Goal: Complete application form

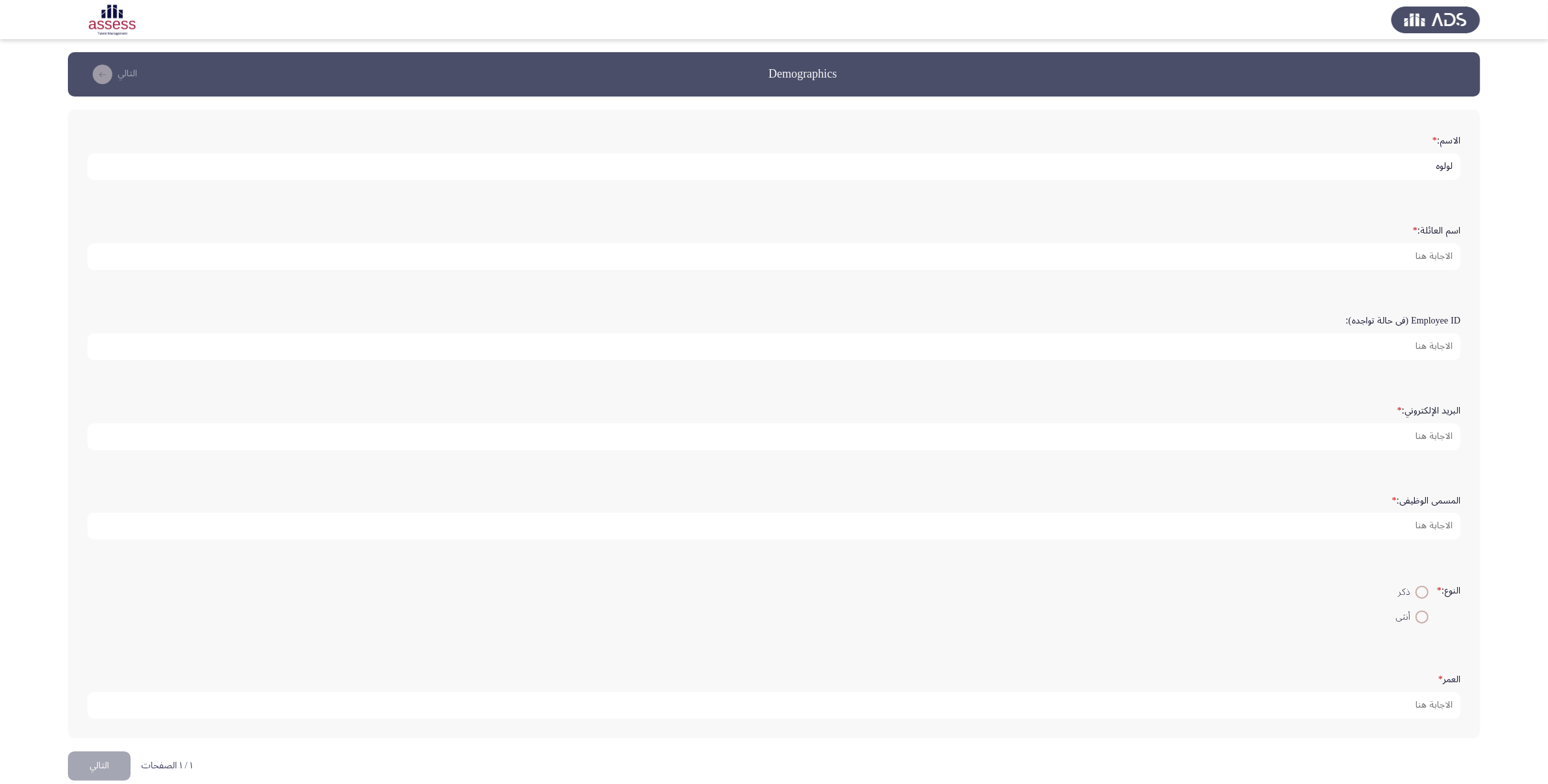
type input "لولوه"
type input "السويدان"
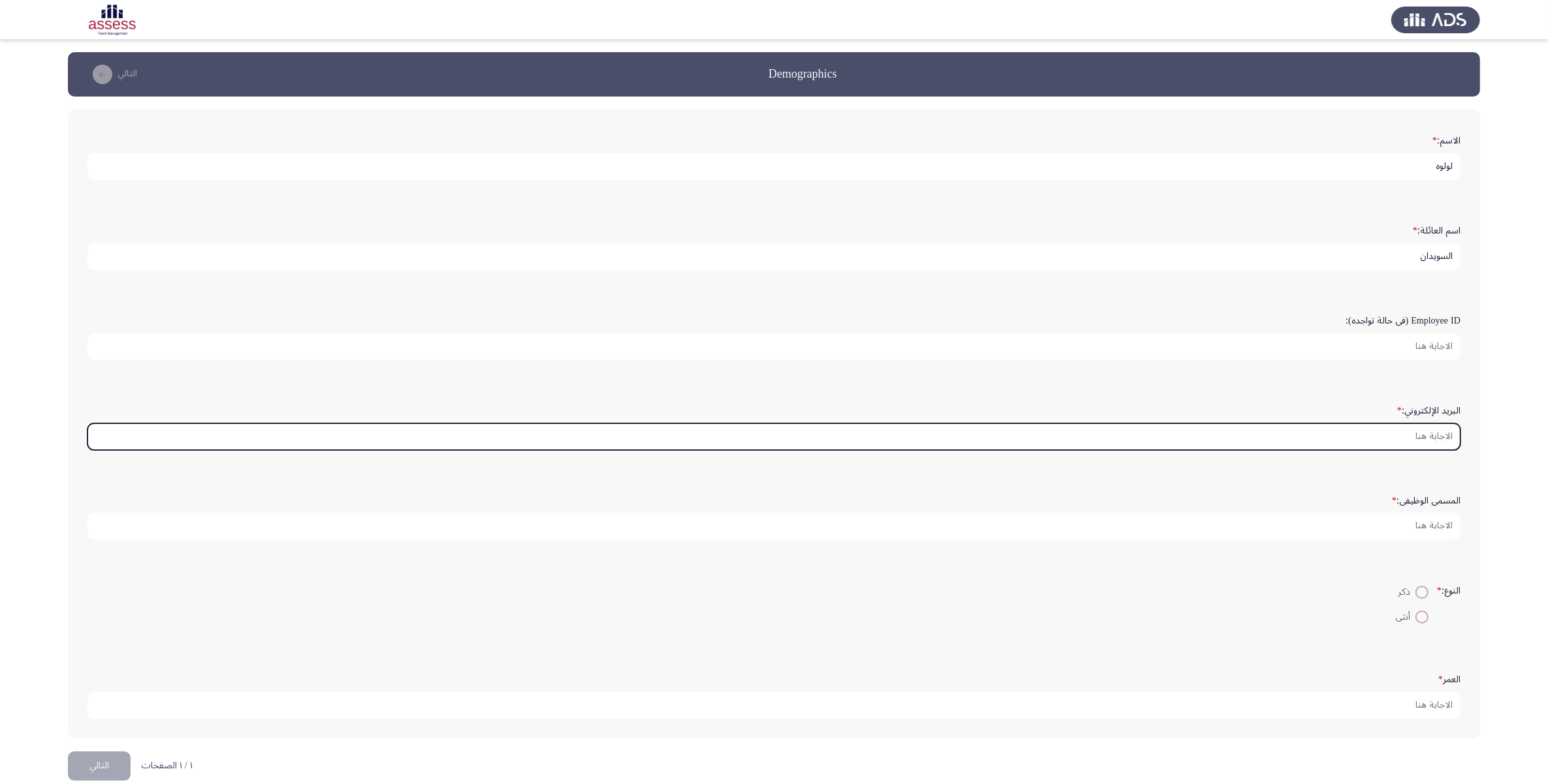
type input "ك"
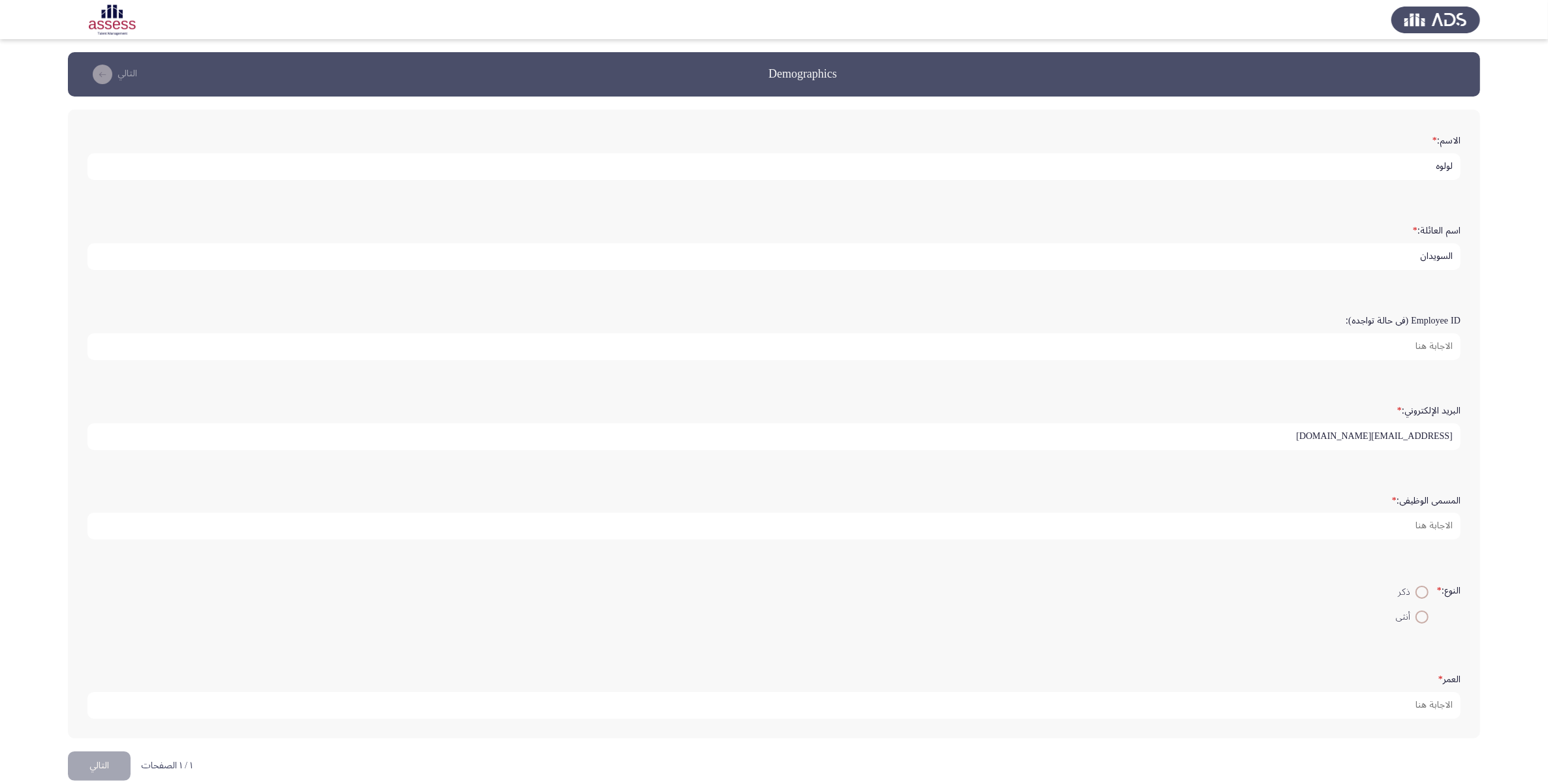
type input "[EMAIL_ADDRESS][DOMAIN_NAME]"
type input "l"
type input "مدير"
click at [1422, 620] on span at bounding box center [1422, 617] width 13 height 13
click at [1422, 620] on input "أنثى" at bounding box center [1422, 617] width 13 height 13
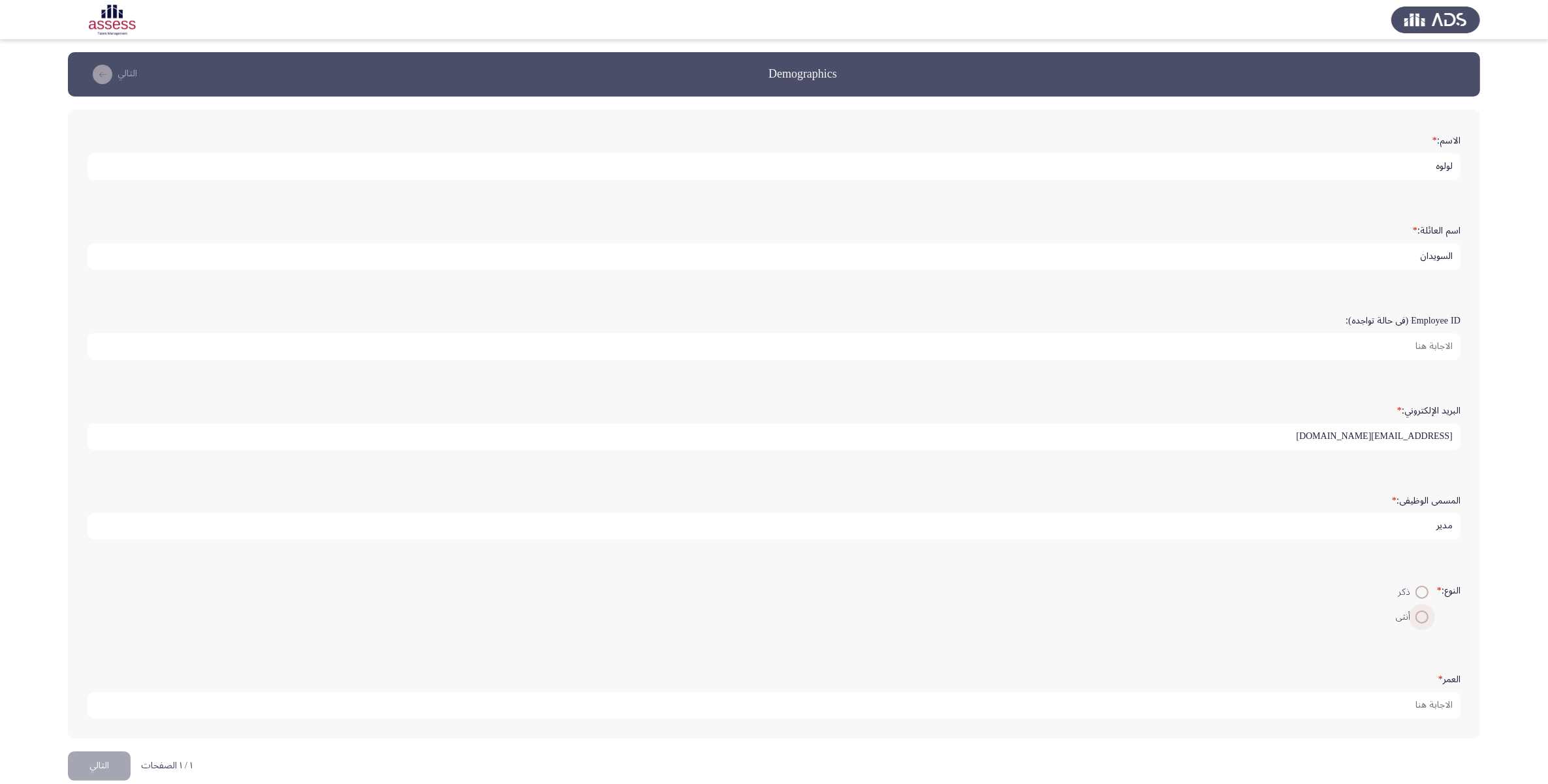
radio input "true"
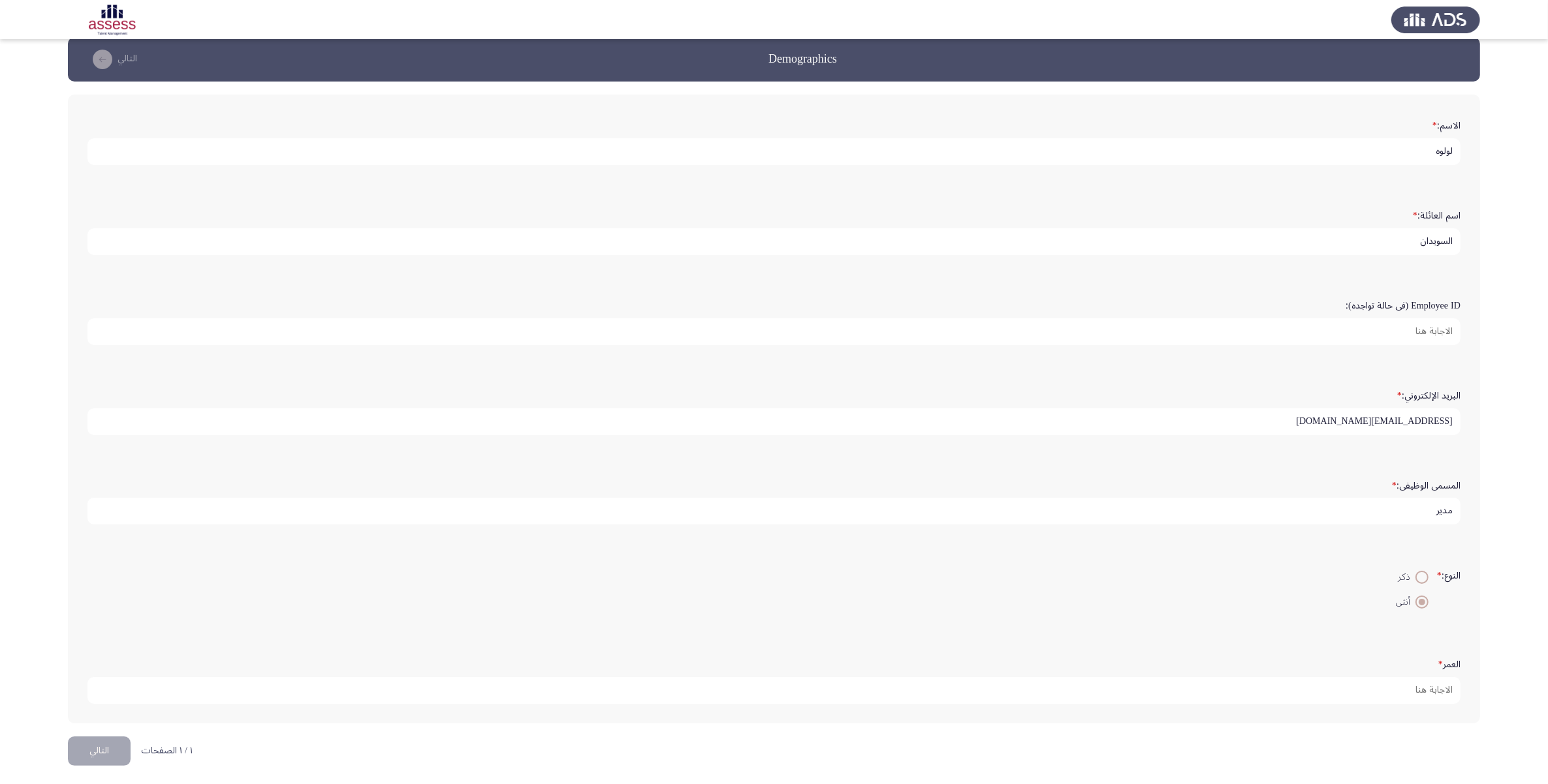
scroll to position [19, 0]
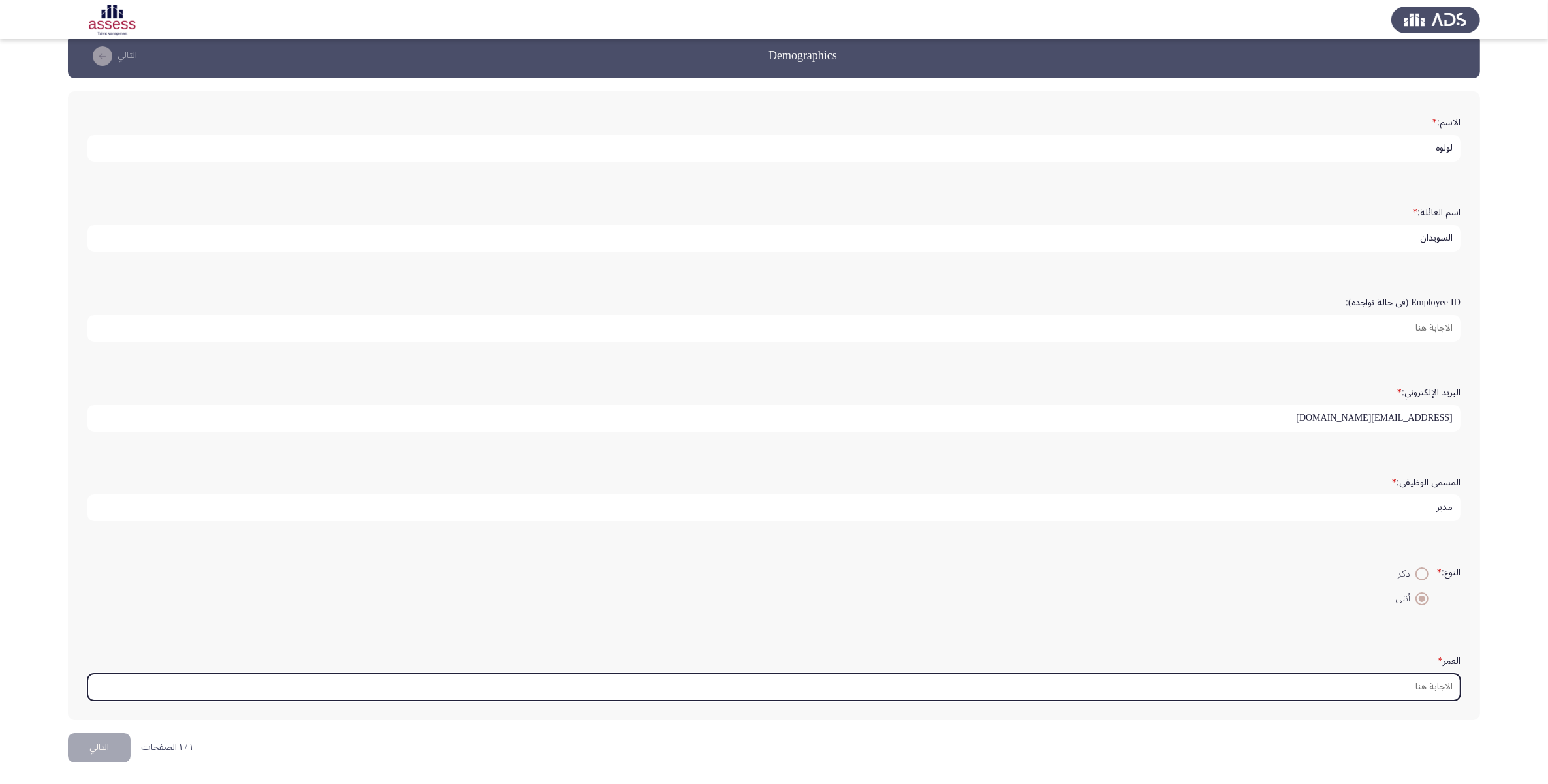
click at [1311, 689] on input "العمر *" at bounding box center [774, 687] width 1373 height 27
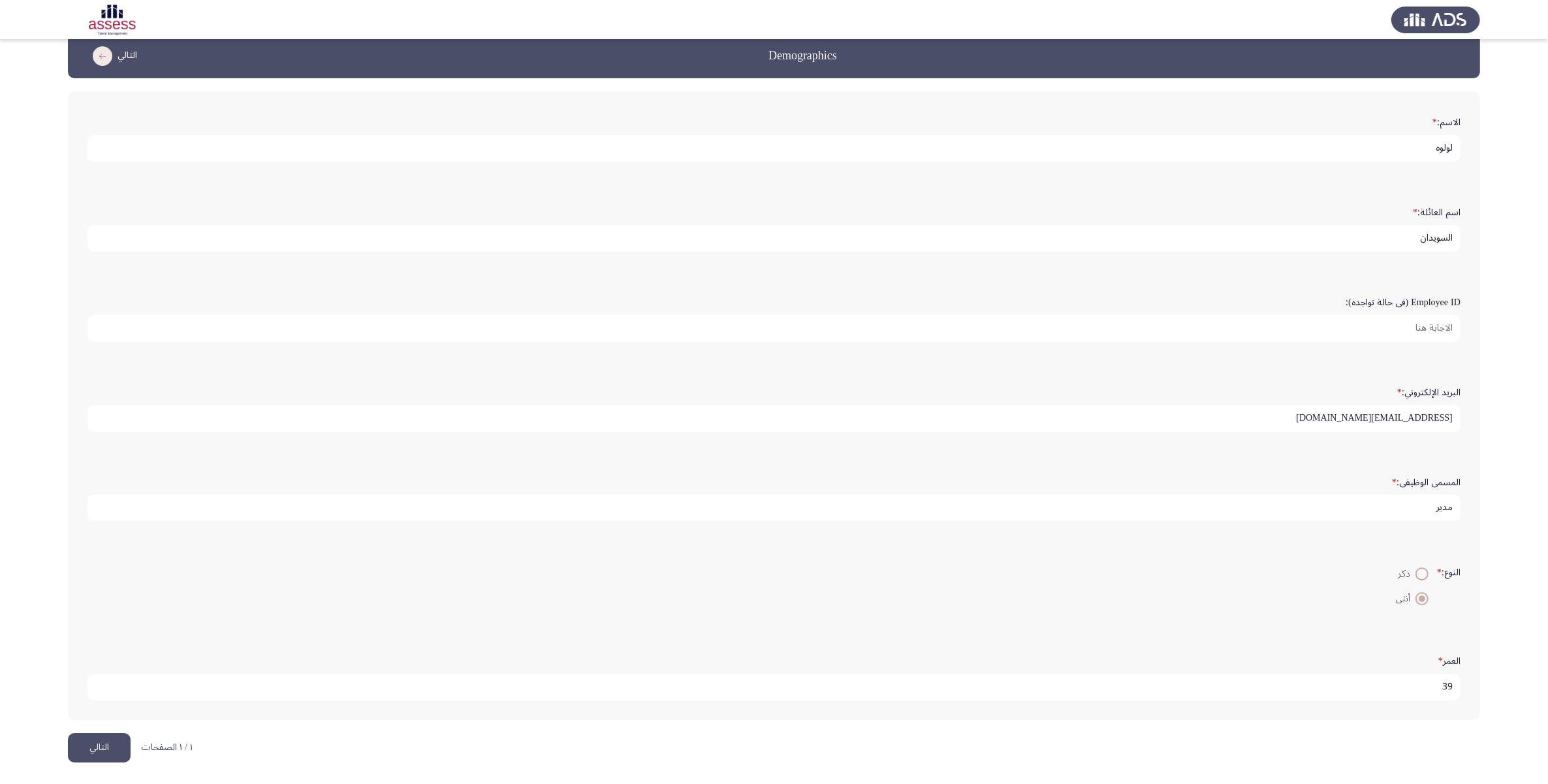
type input "39"
click at [119, 749] on button "التالي" at bounding box center [99, 748] width 63 height 29
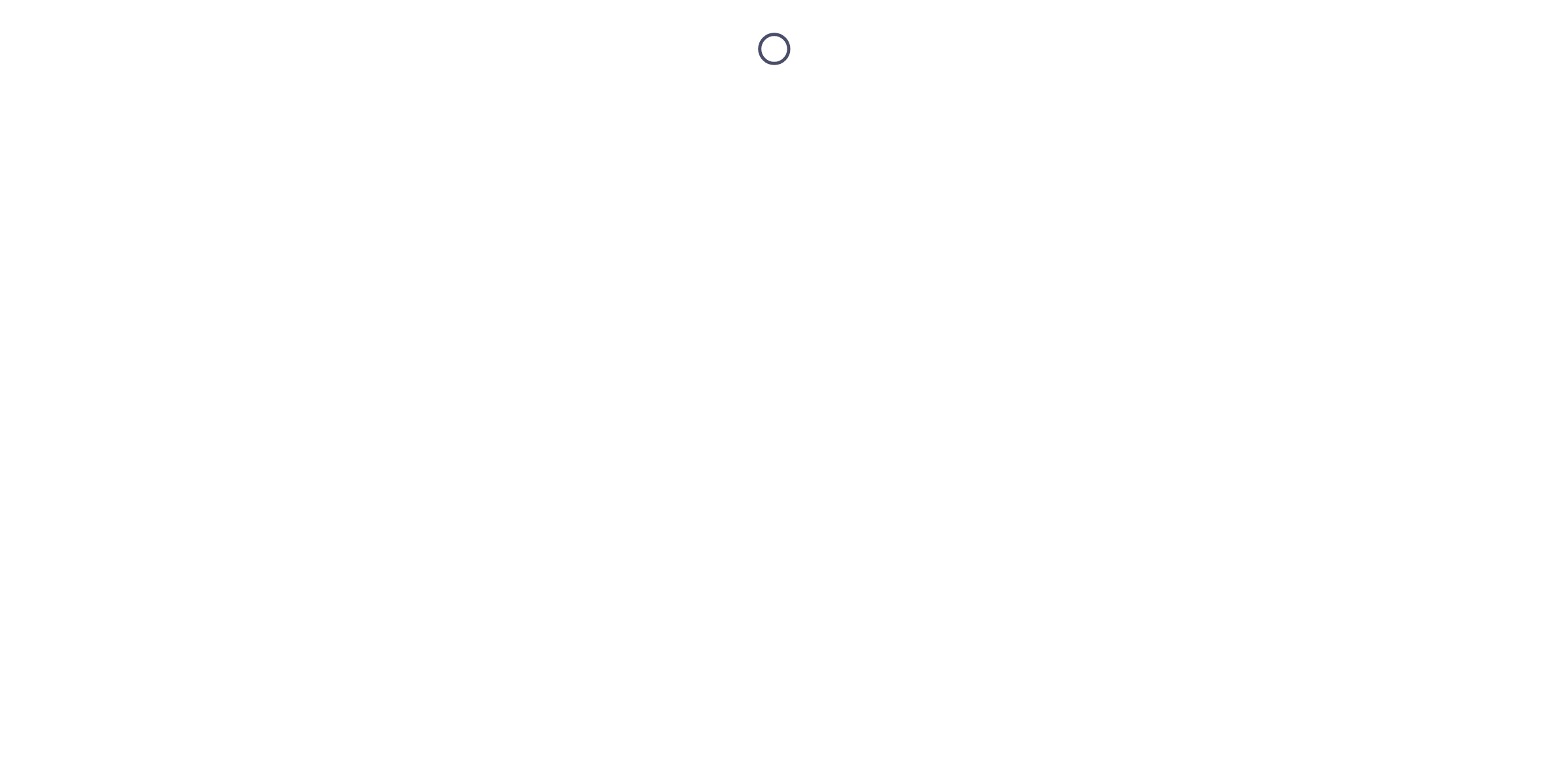
scroll to position [0, 0]
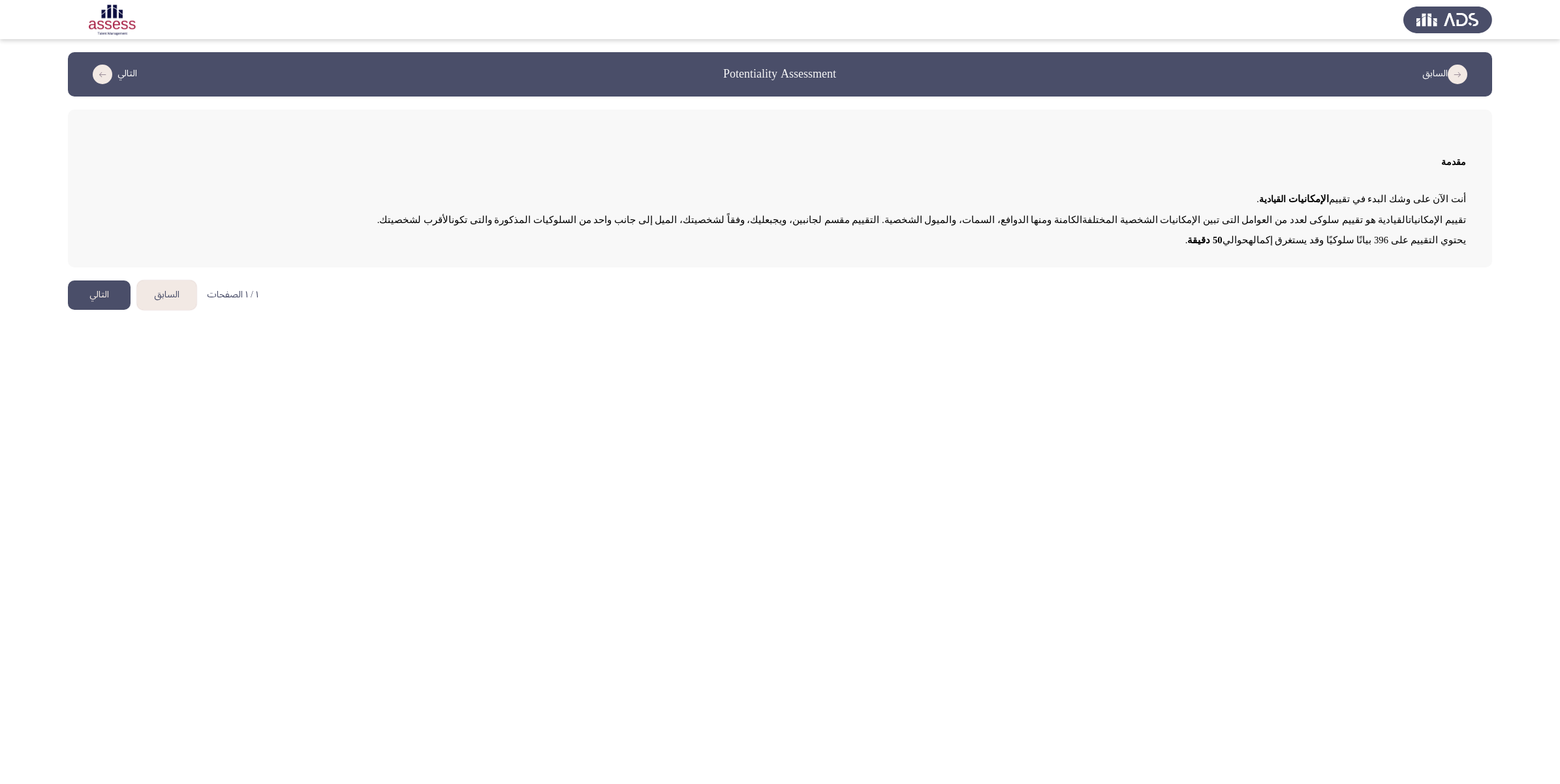
click at [88, 295] on button "التالي" at bounding box center [99, 295] width 63 height 29
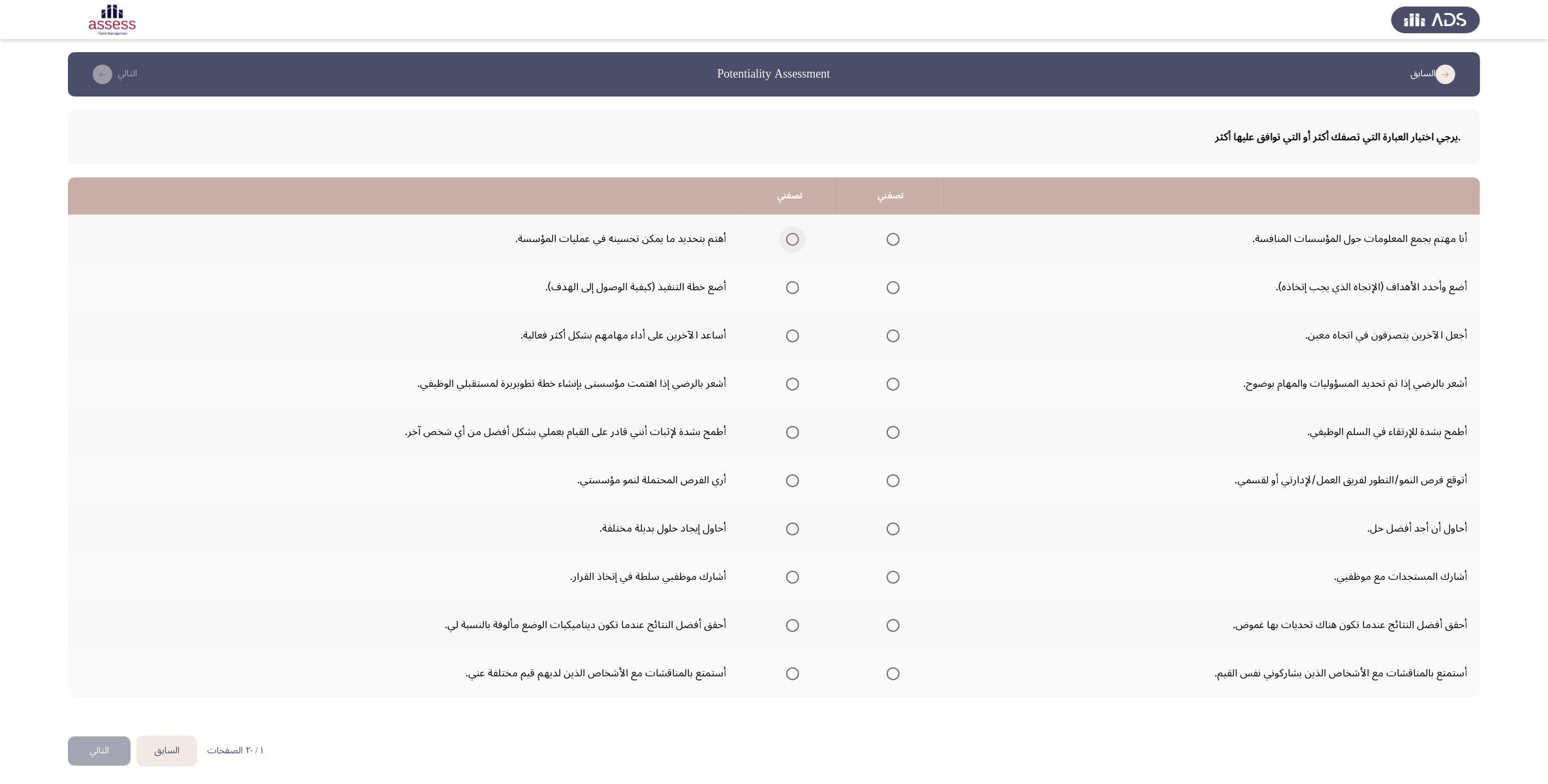
click at [795, 239] on span "Select an option" at bounding box center [792, 239] width 13 height 13
click at [795, 239] on input "Select an option" at bounding box center [792, 239] width 13 height 13
click at [786, 289] on span "Select an option" at bounding box center [792, 287] width 13 height 13
click at [786, 289] on input "Select an option" at bounding box center [792, 287] width 13 height 13
click at [789, 329] on span "Select an option" at bounding box center [792, 335] width 13 height 13
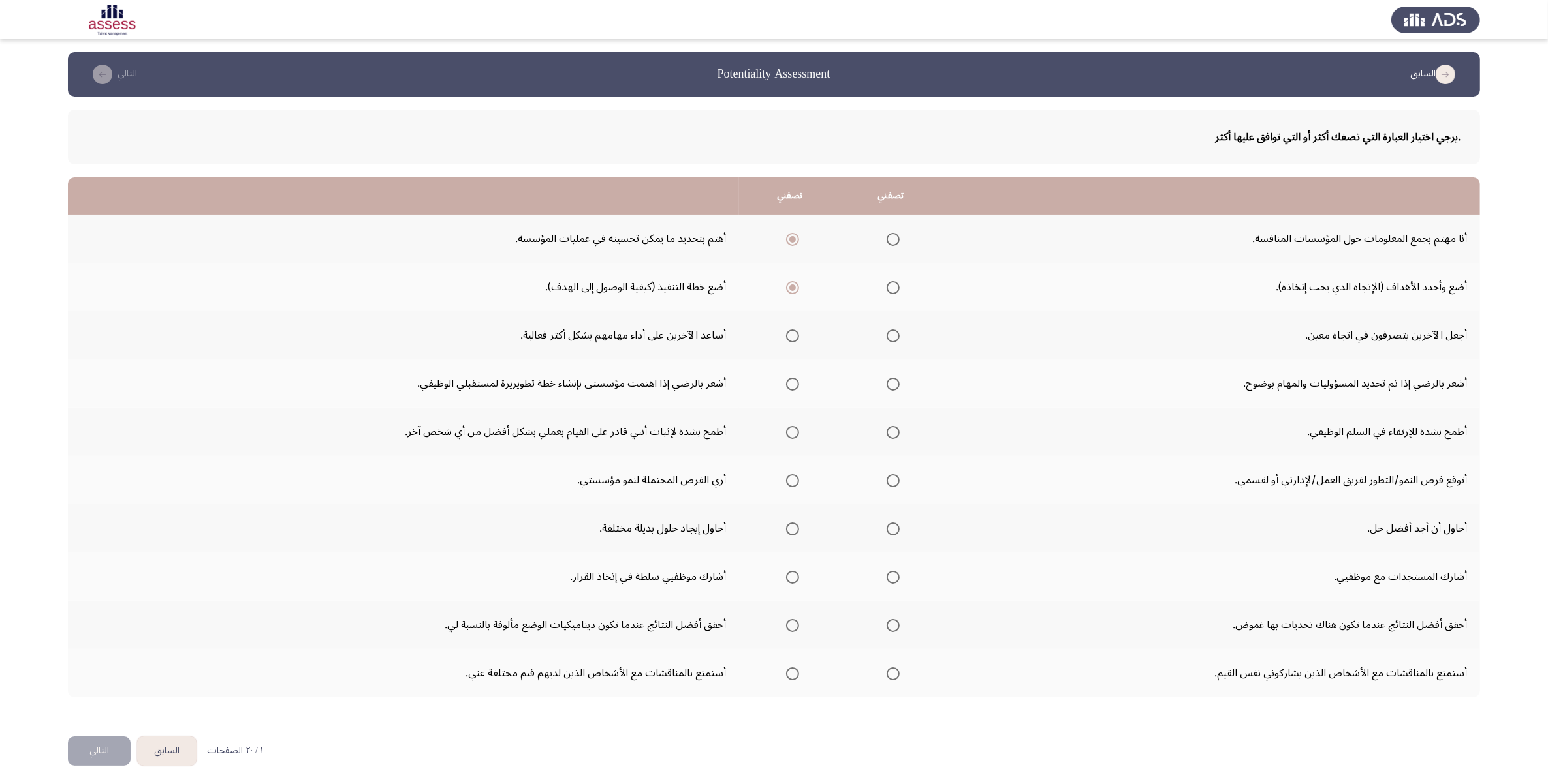
click at [789, 329] on input "Select an option" at bounding box center [792, 335] width 13 height 13
click at [786, 388] on span "Select an option" at bounding box center [792, 384] width 13 height 13
click at [786, 388] on input "Select an option" at bounding box center [792, 384] width 13 height 13
click at [893, 380] on span "Select an option" at bounding box center [893, 384] width 13 height 13
click at [893, 380] on input "Select an option" at bounding box center [893, 384] width 13 height 13
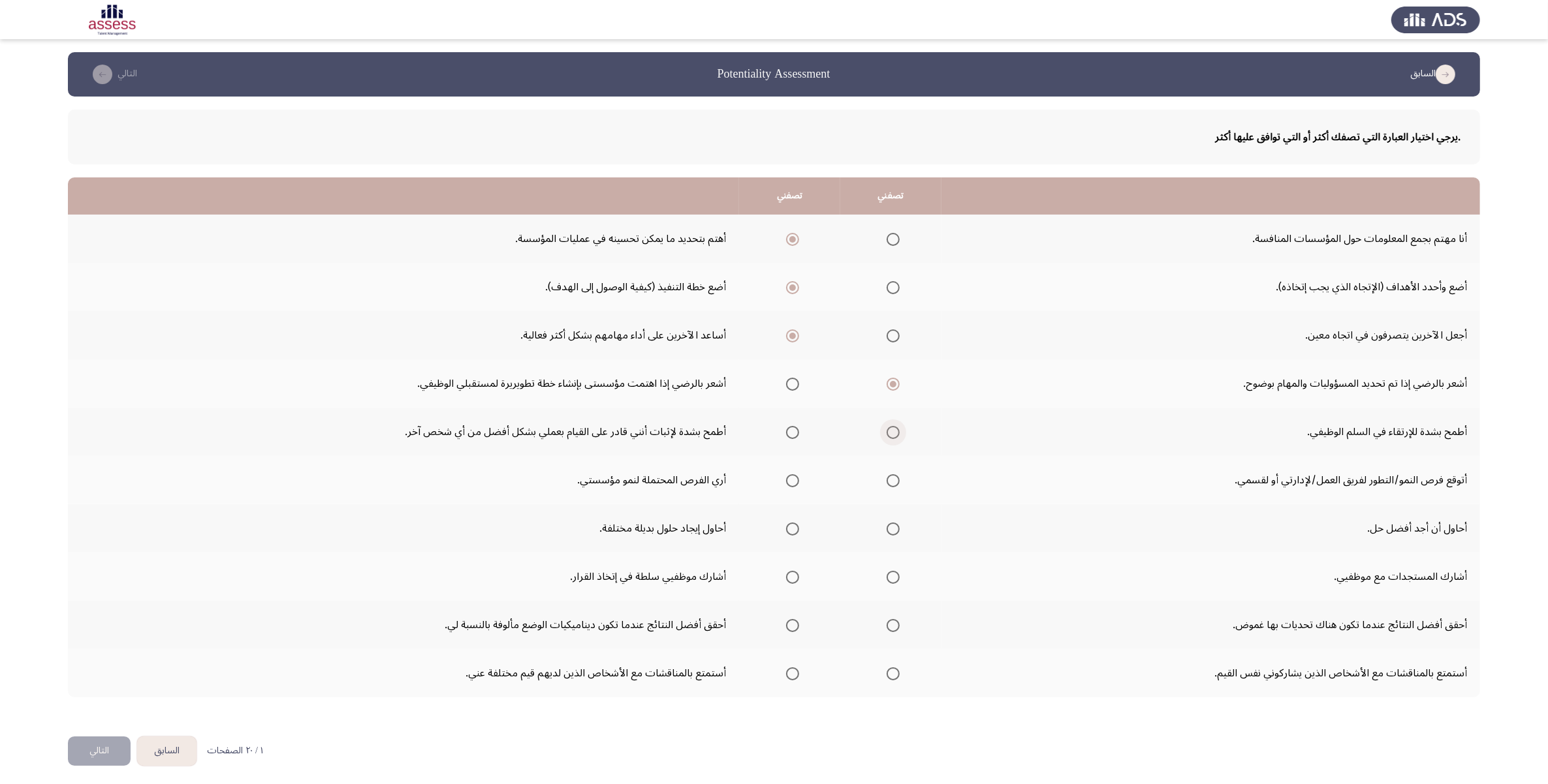
click at [887, 429] on span "Select an option" at bounding box center [893, 432] width 13 height 13
click at [887, 429] on input "Select an option" at bounding box center [893, 432] width 13 height 13
click at [791, 480] on span "Select an option" at bounding box center [792, 480] width 13 height 13
click at [791, 480] on input "Select an option" at bounding box center [792, 480] width 13 height 13
click at [790, 534] on span "Select an option" at bounding box center [792, 529] width 13 height 13
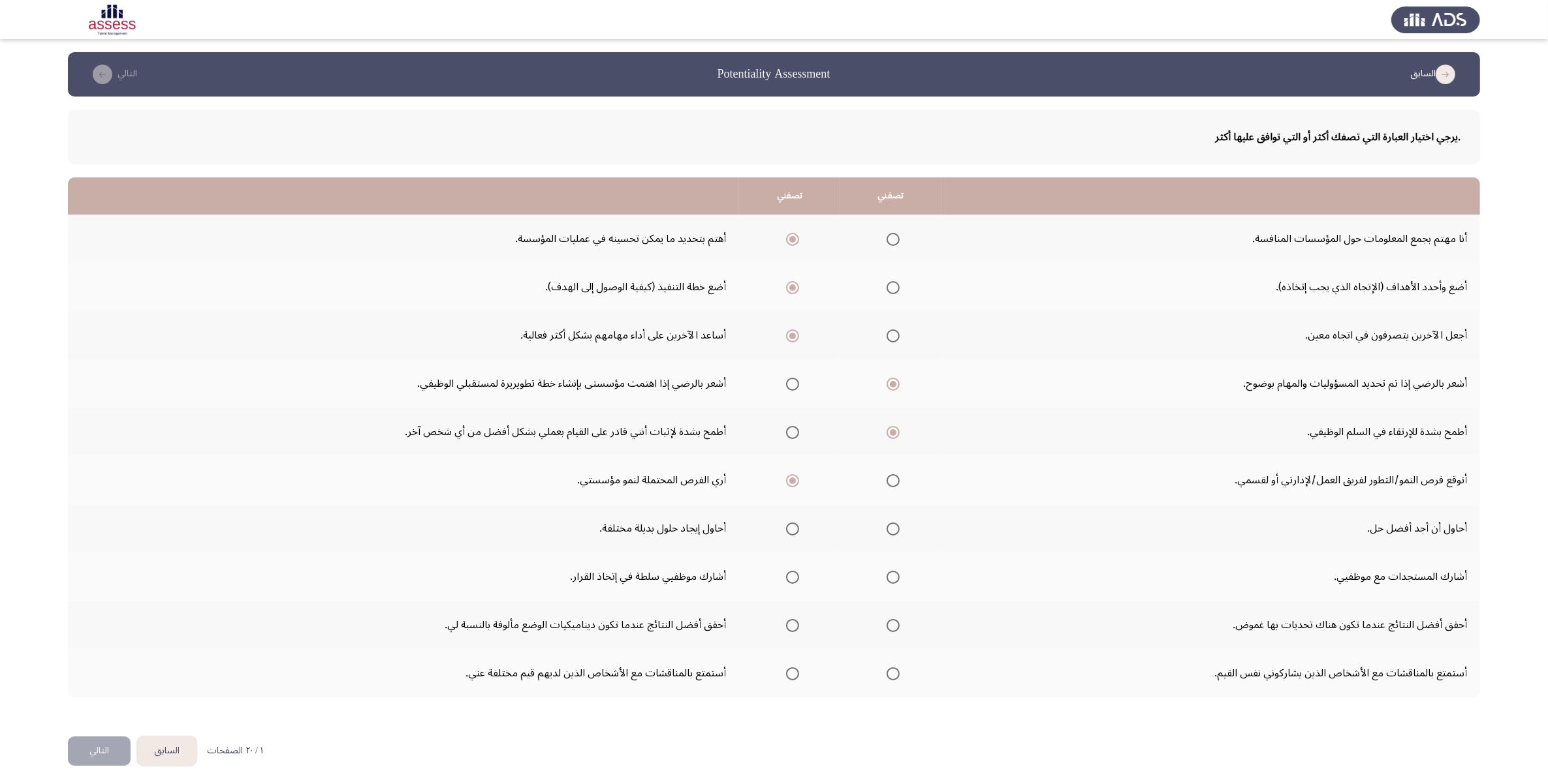
click at [790, 534] on input "Select an option" at bounding box center [792, 529] width 13 height 13
click at [782, 583] on mat-radio-group "Select an option" at bounding box center [790, 576] width 19 height 22
click at [782, 578] on label "Select an option" at bounding box center [790, 577] width 19 height 13
click at [786, 578] on input "Select an option" at bounding box center [792, 577] width 13 height 13
click at [890, 575] on span "Select an option" at bounding box center [893, 577] width 13 height 13
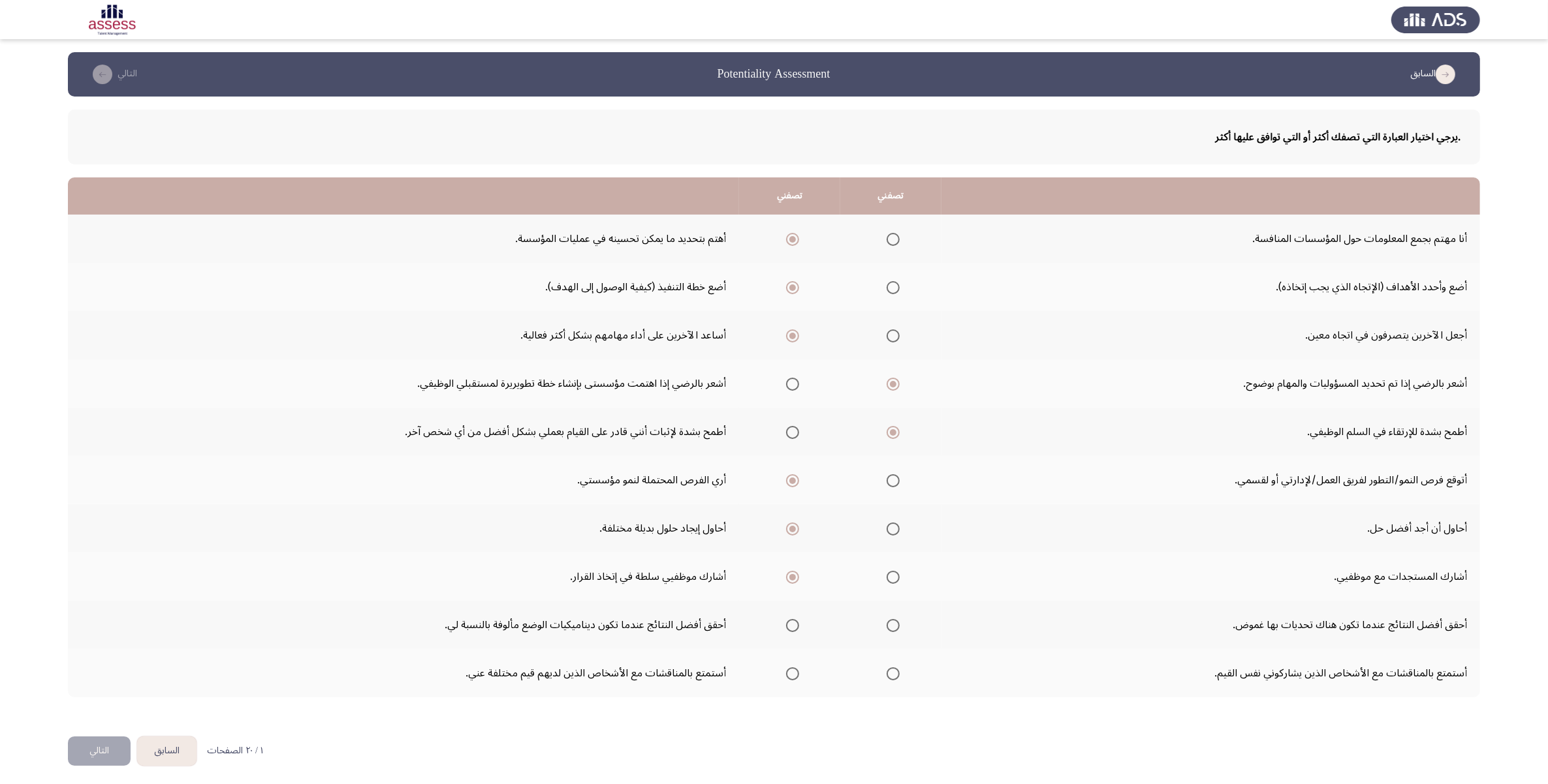
click at [890, 575] on input "Select an option" at bounding box center [893, 577] width 13 height 13
click at [787, 627] on span "Select an option" at bounding box center [792, 625] width 13 height 13
click at [787, 627] on input "Select an option" at bounding box center [792, 625] width 13 height 13
click at [794, 676] on span "Select an option" at bounding box center [792, 674] width 13 height 13
click at [794, 676] on input "Select an option" at bounding box center [792, 674] width 13 height 13
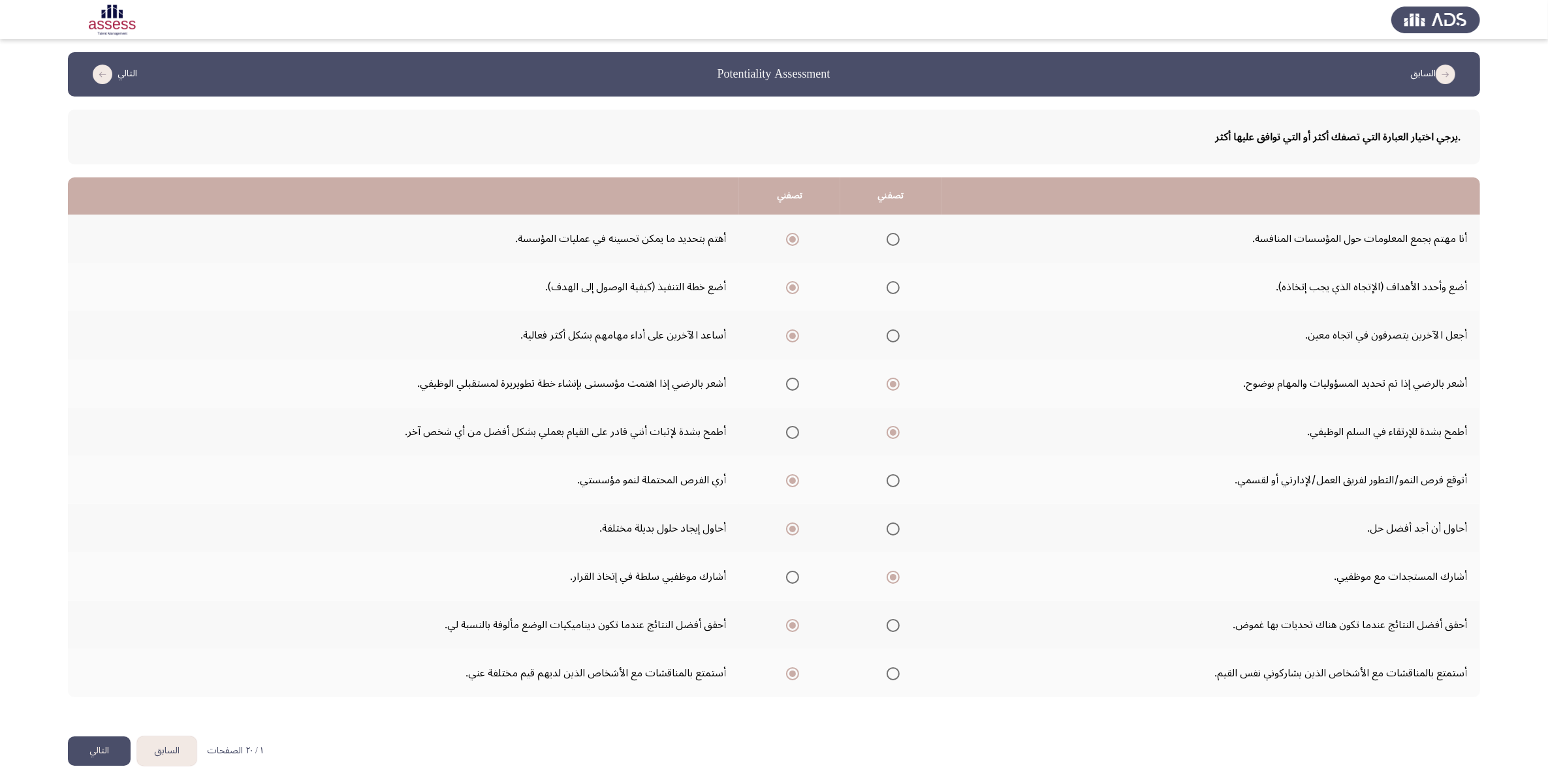
click at [92, 751] on button "التالي" at bounding box center [99, 751] width 63 height 29
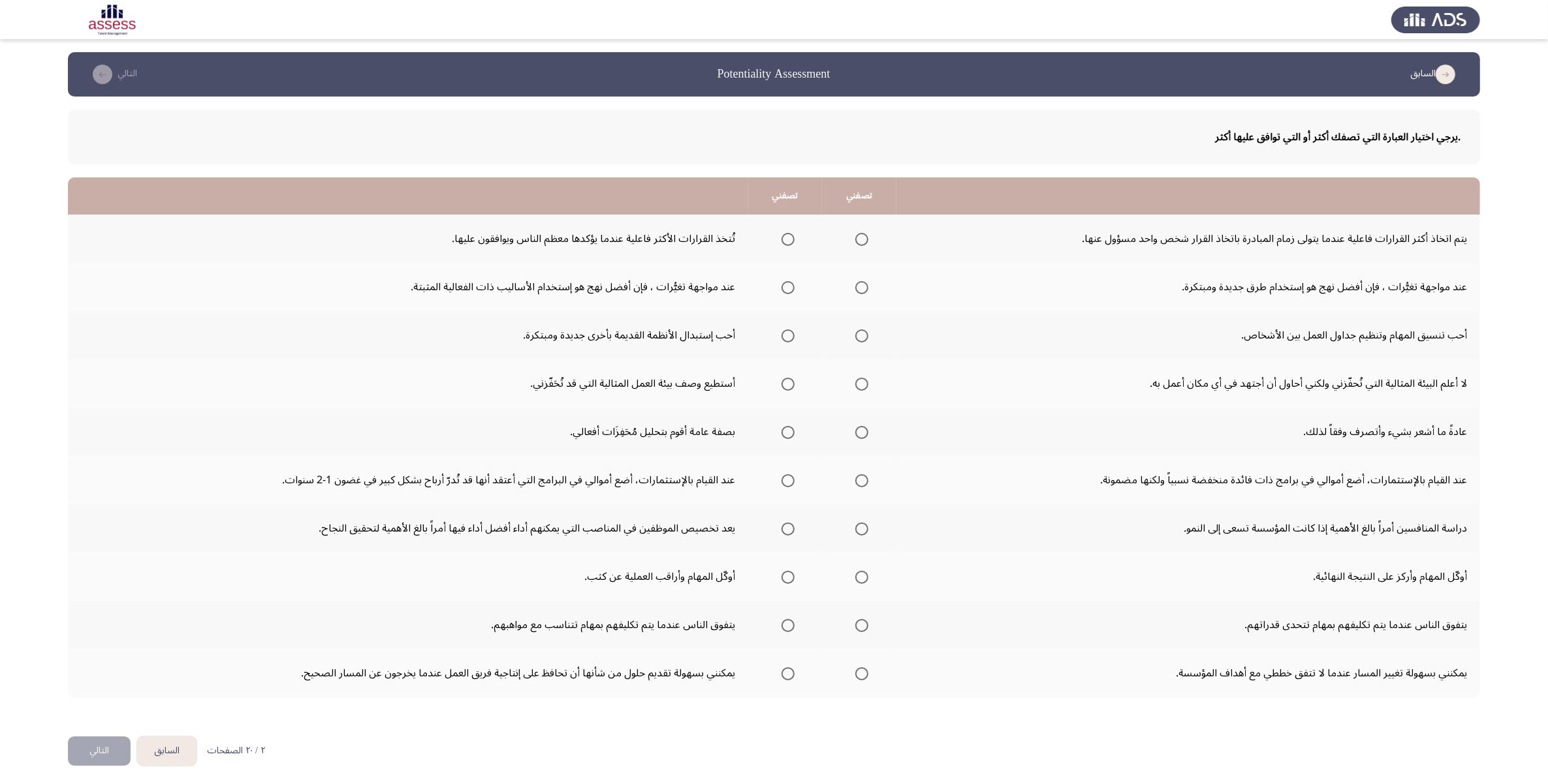
click at [778, 236] on label "Select an option" at bounding box center [786, 239] width 19 height 13
click at [781, 236] on input "Select an option" at bounding box center [788, 239] width 13 height 13
click at [777, 292] on label "Select an option" at bounding box center [786, 287] width 19 height 13
click at [781, 292] on input "Select an option" at bounding box center [788, 287] width 13 height 13
click at [781, 332] on span "Select an option" at bounding box center [788, 335] width 13 height 13
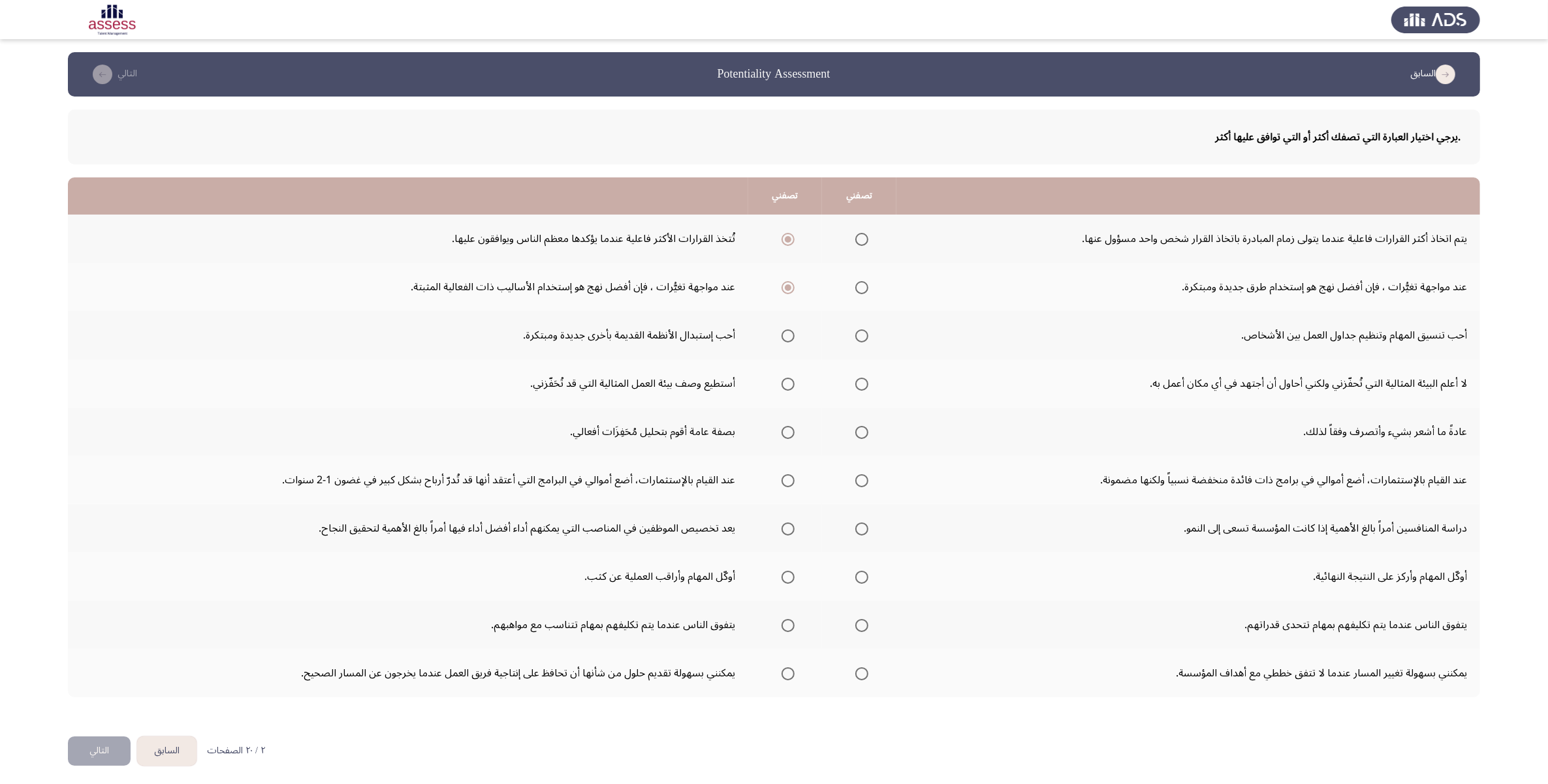
click at [781, 332] on input "Select an option" at bounding box center [788, 335] width 13 height 13
click at [782, 379] on span "Select an option" at bounding box center [788, 384] width 13 height 13
click at [782, 379] on input "Select an option" at bounding box center [788, 384] width 13 height 13
click at [784, 432] on span "Select an option" at bounding box center [788, 432] width 13 height 13
click at [784, 432] on input "Select an option" at bounding box center [788, 432] width 13 height 13
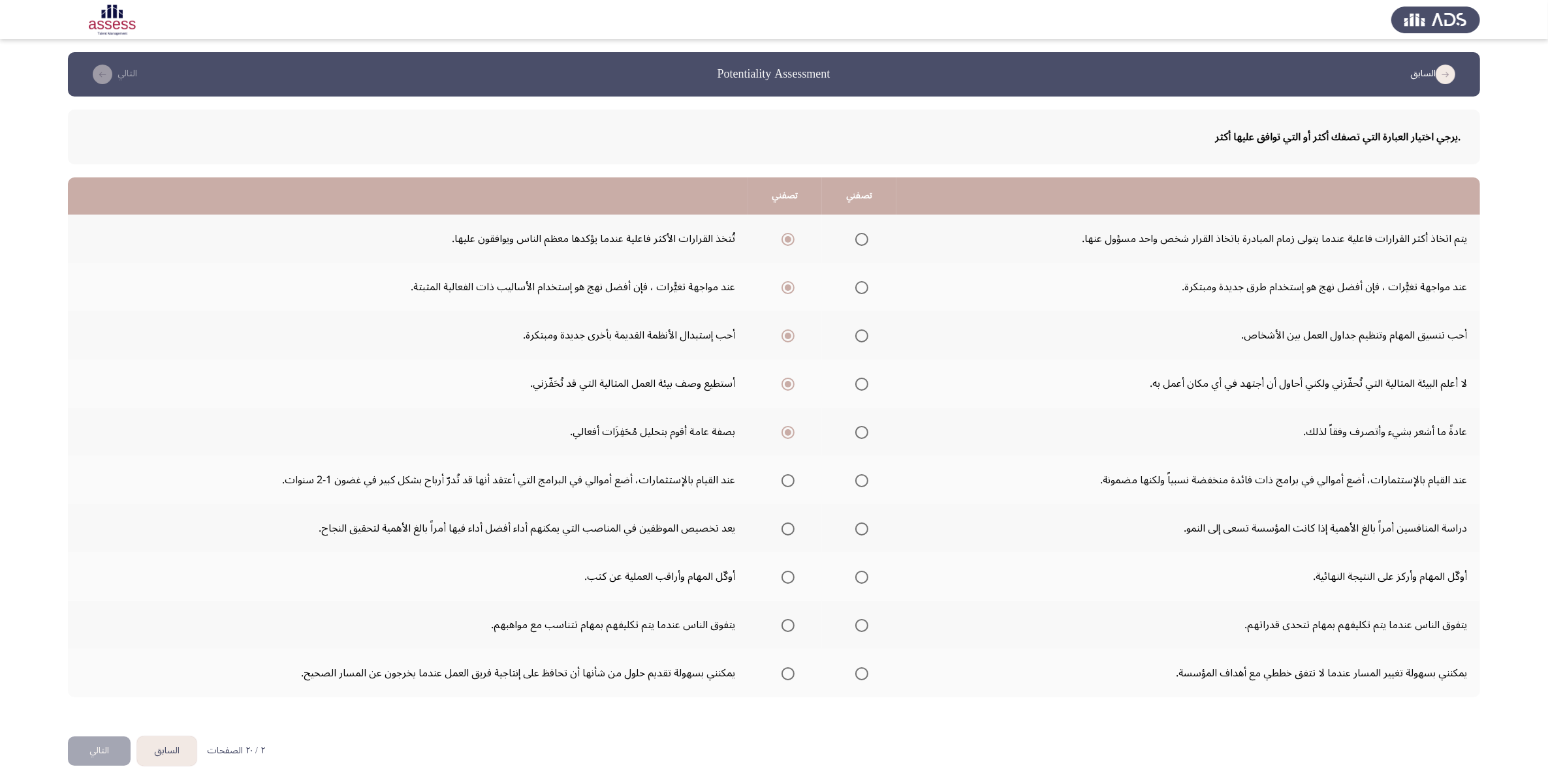
click at [867, 481] on span "Select an option" at bounding box center [861, 480] width 13 height 13
click at [867, 481] on input "Select an option" at bounding box center [861, 480] width 13 height 13
click at [862, 529] on span "Select an option" at bounding box center [862, 529] width 0 height 0
click at [860, 528] on input "Select an option" at bounding box center [861, 529] width 13 height 13
click at [857, 572] on span "Select an option" at bounding box center [861, 577] width 13 height 13
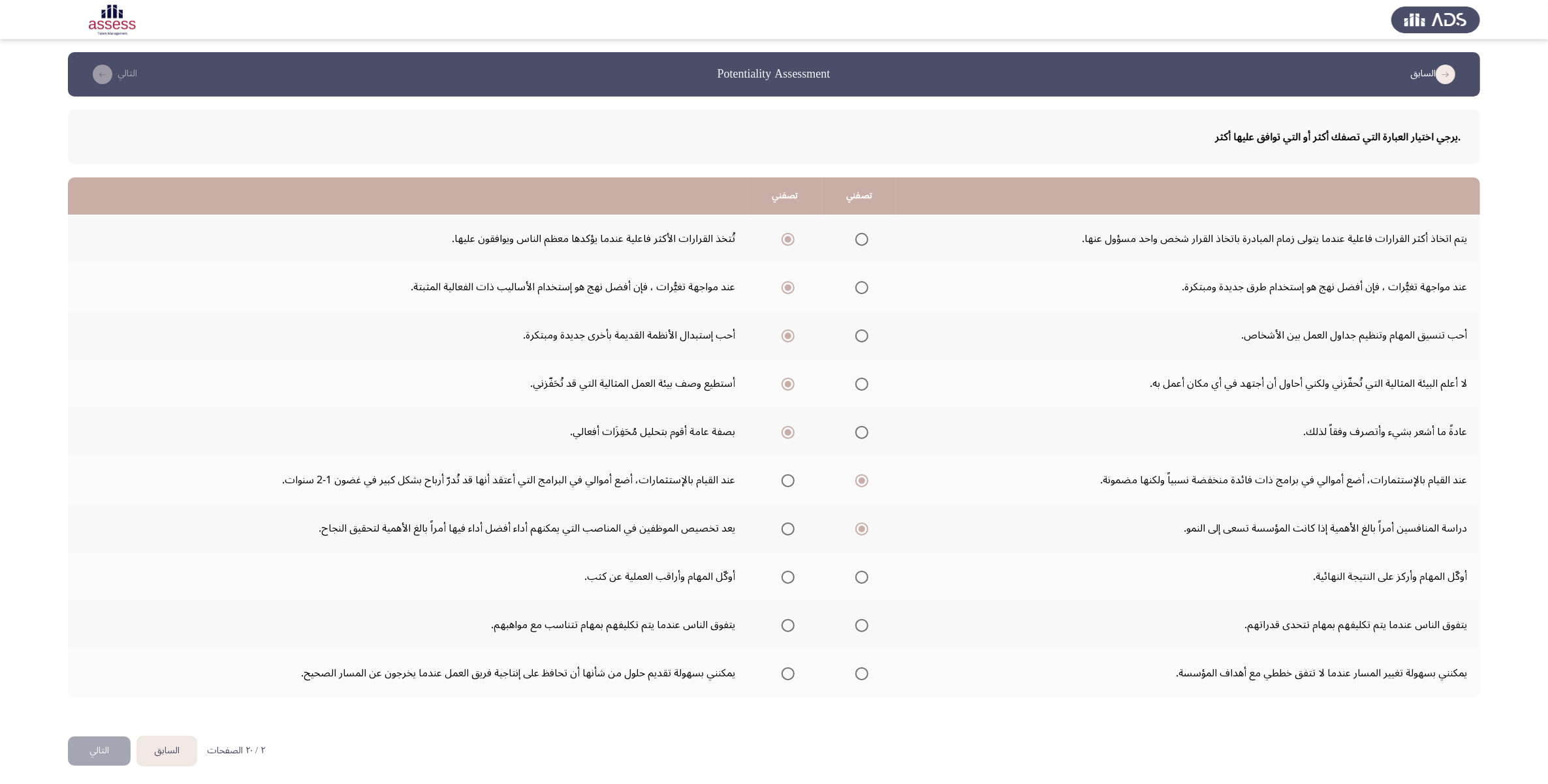
click at [857, 572] on input "Select an option" at bounding box center [861, 577] width 13 height 13
click at [791, 624] on span "Select an option" at bounding box center [788, 625] width 13 height 13
click at [791, 624] on input "Select an option" at bounding box center [788, 625] width 13 height 13
click at [788, 672] on span "Select an option" at bounding box center [788, 674] width 13 height 13
click at [788, 672] on input "Select an option" at bounding box center [788, 674] width 13 height 13
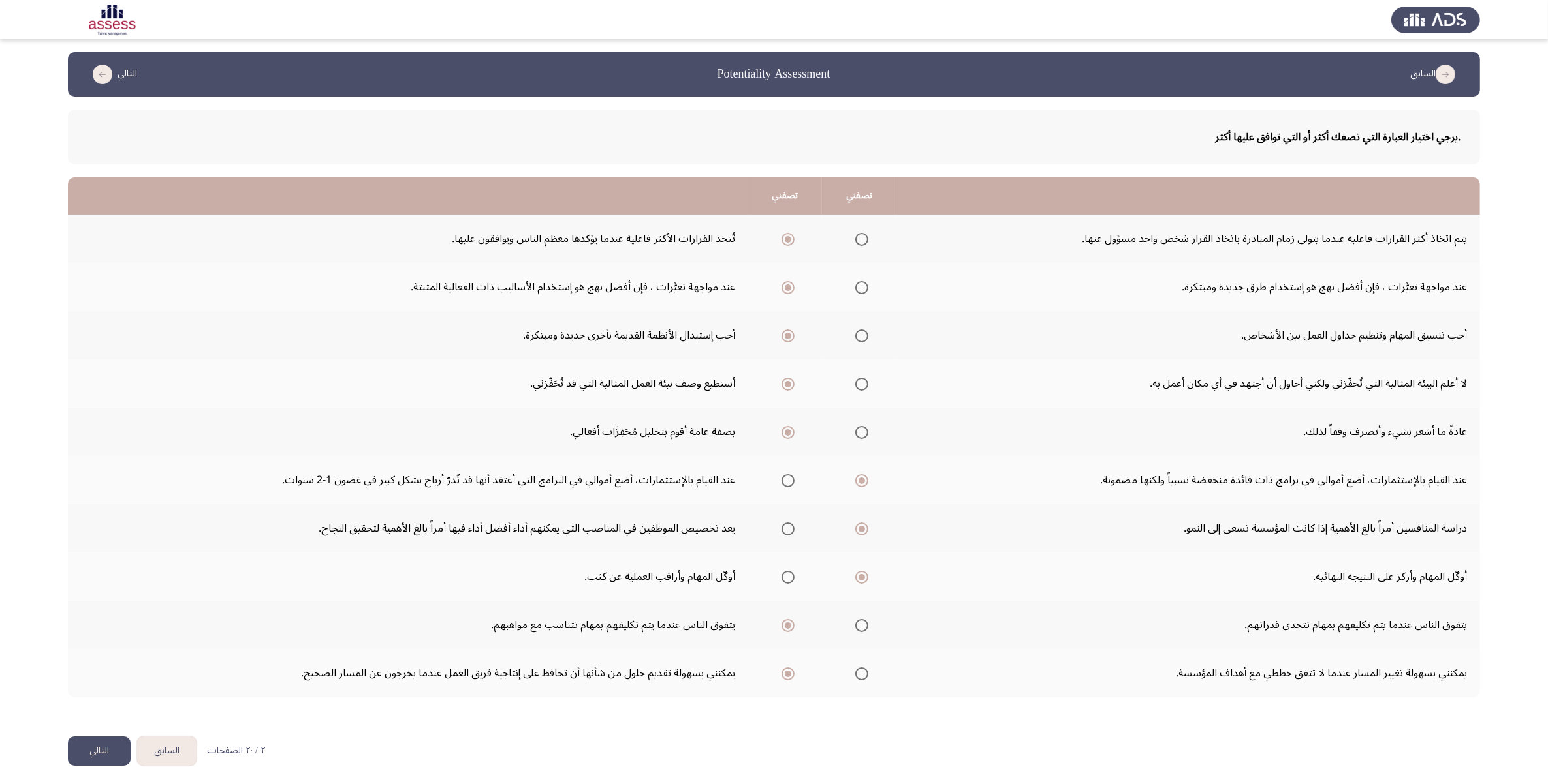
click at [103, 749] on button "التالي" at bounding box center [99, 751] width 63 height 29
